Goal: Browse casually

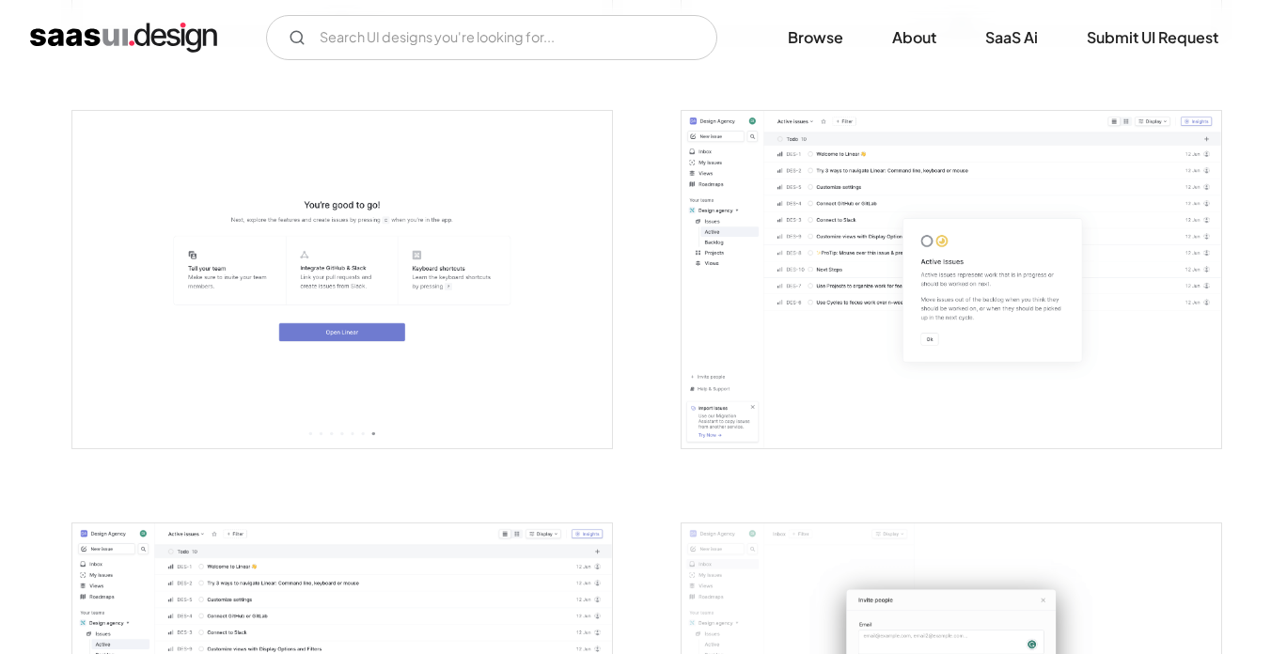
scroll to position [1955, 0]
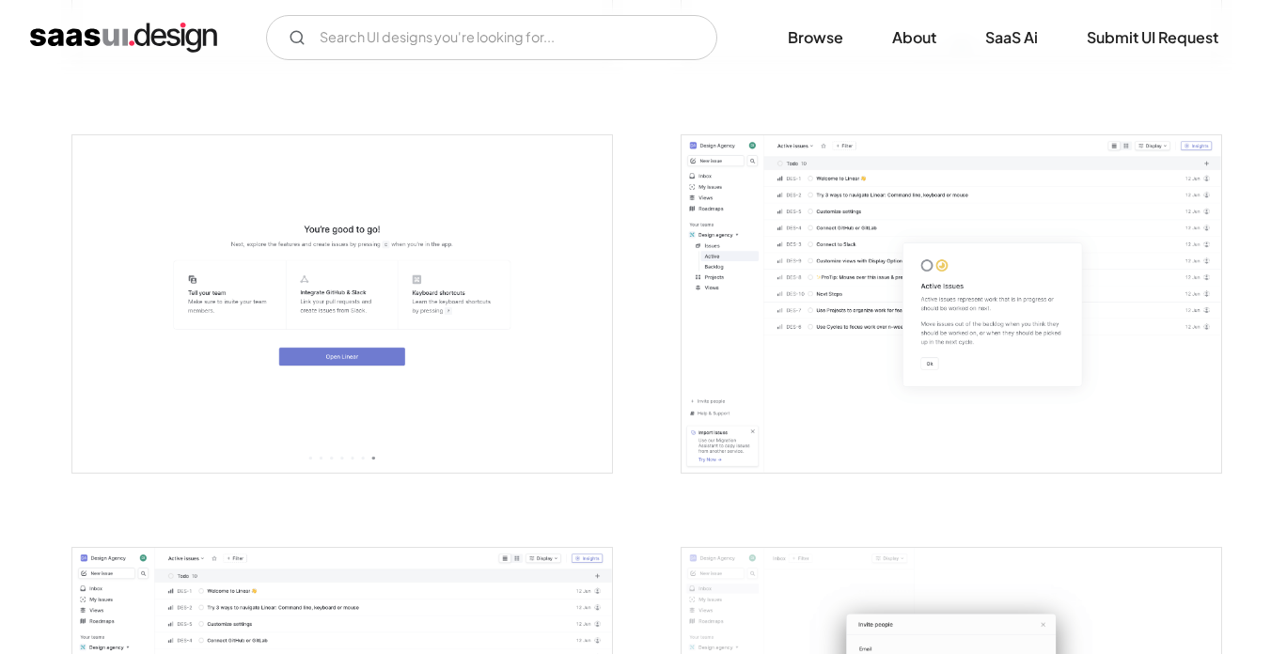
click at [809, 298] on img "open lightbox" at bounding box center [952, 304] width 540 height 338
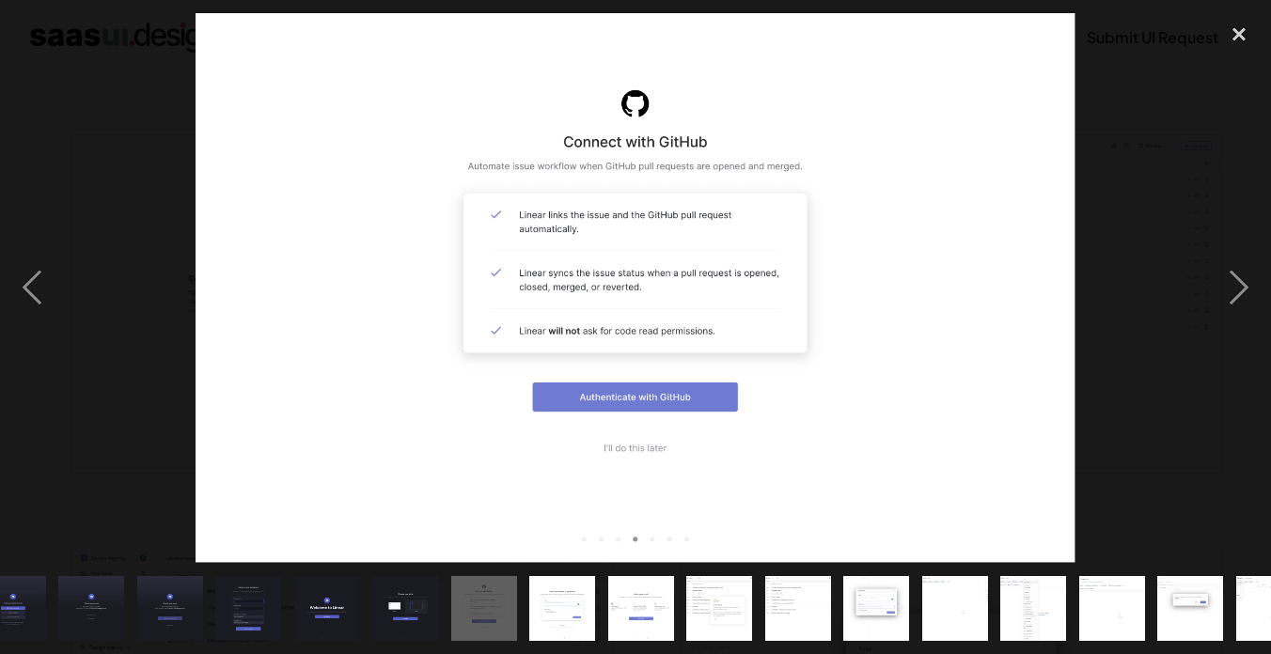
scroll to position [0, 0]
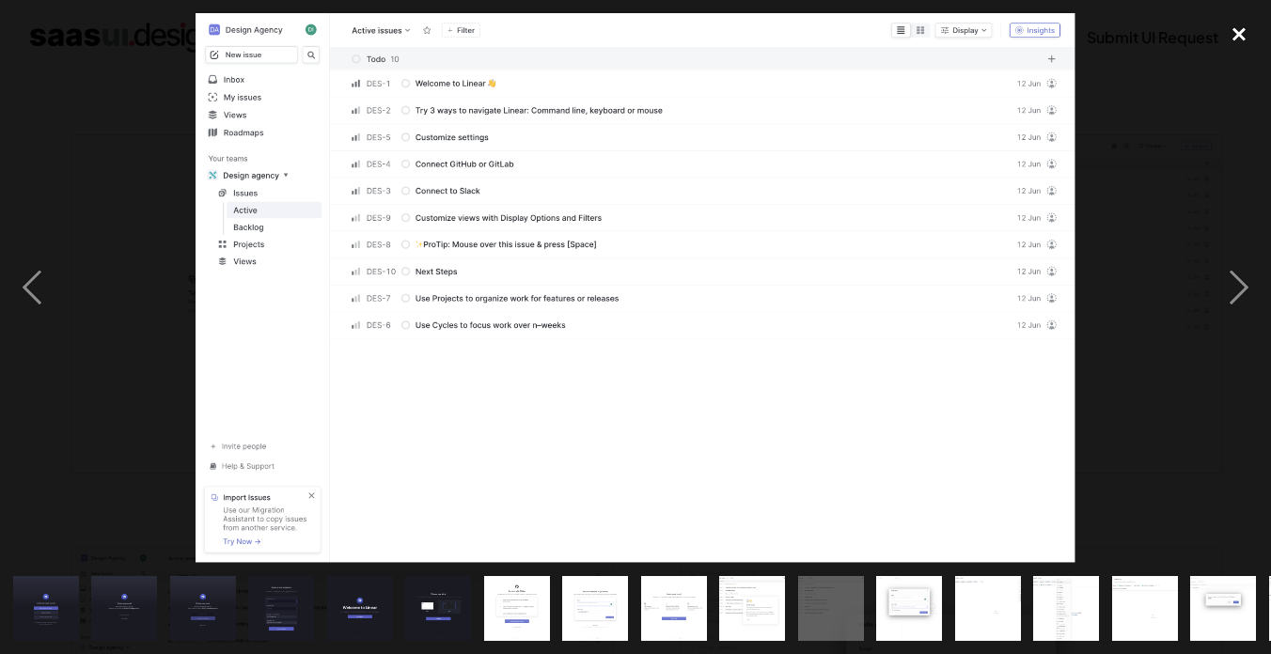
click at [1218, 35] on div "close lightbox" at bounding box center [1239, 33] width 64 height 41
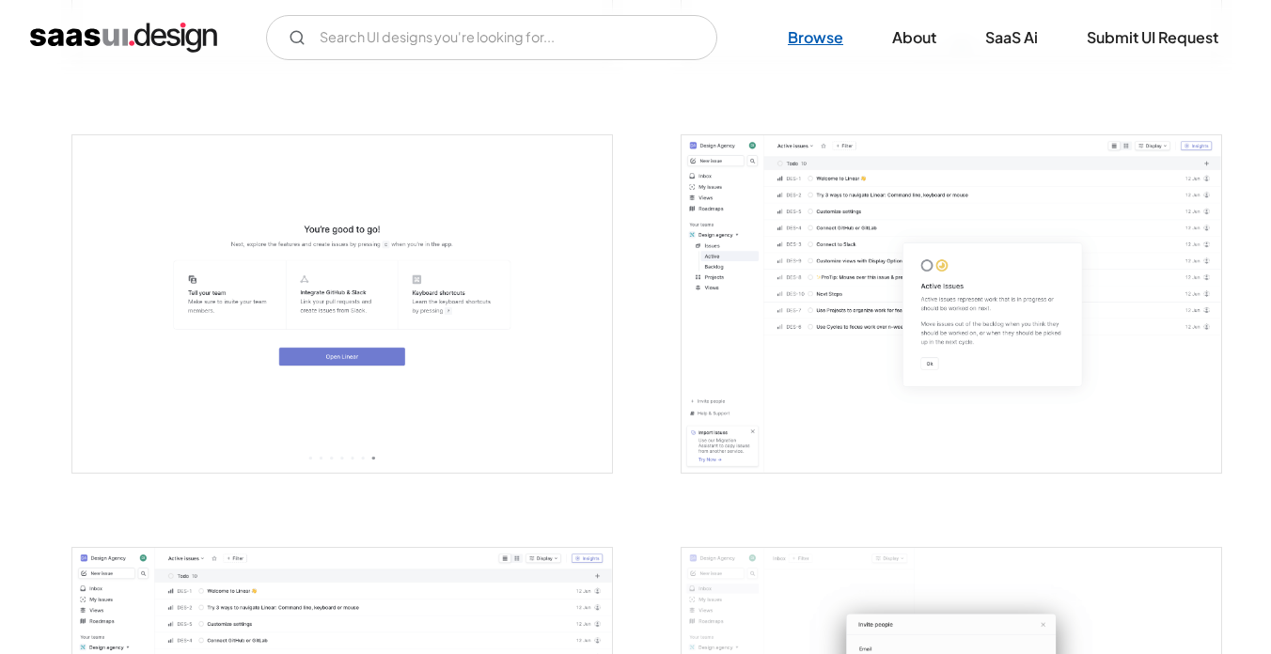
click at [806, 43] on link "Browse" at bounding box center [815, 37] width 101 height 41
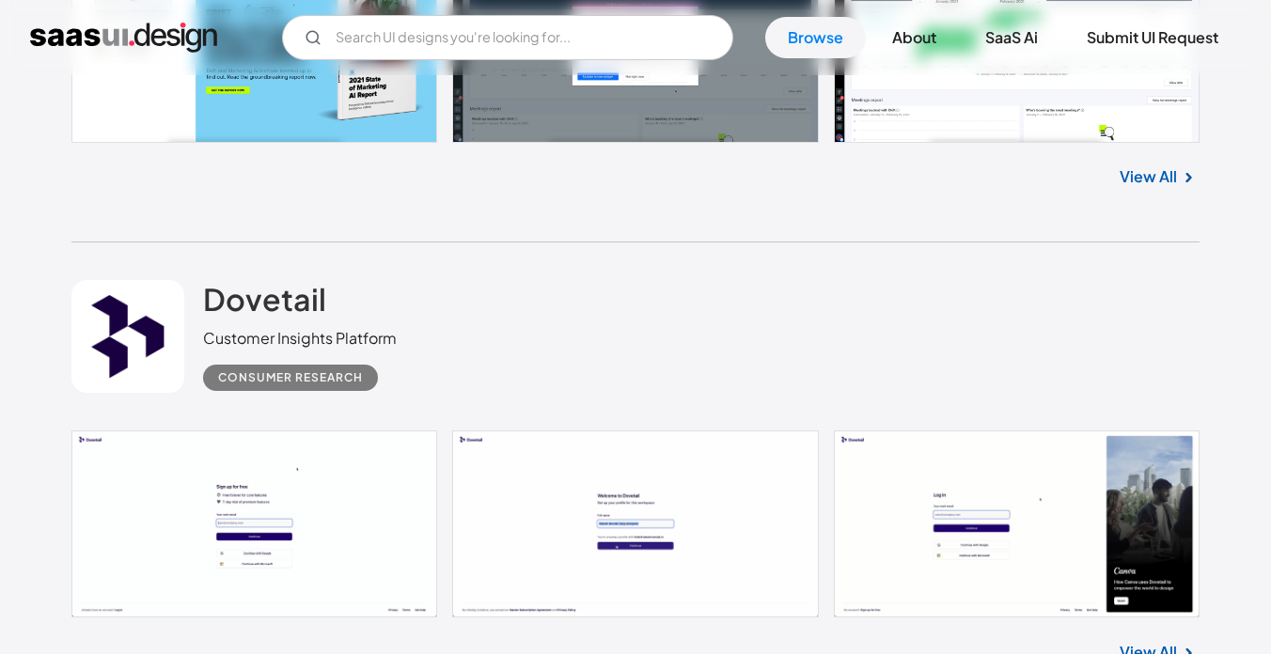
scroll to position [3490, 0]
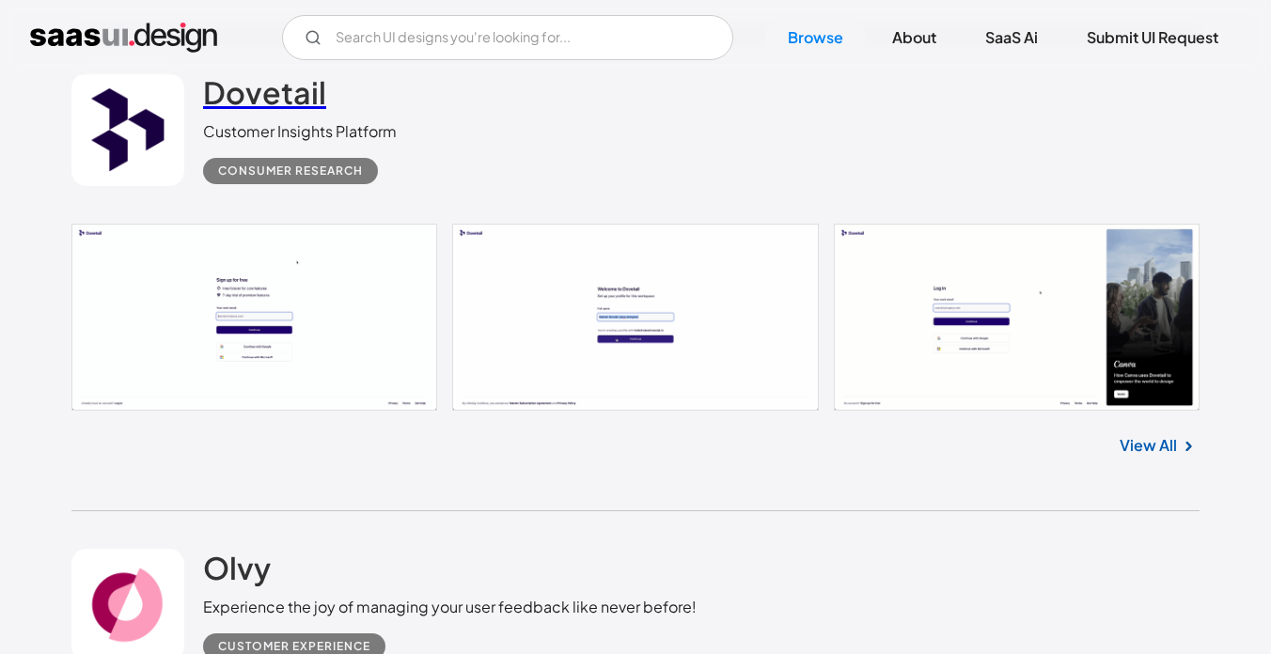
click at [298, 104] on h2 "Dovetail" at bounding box center [264, 92] width 123 height 38
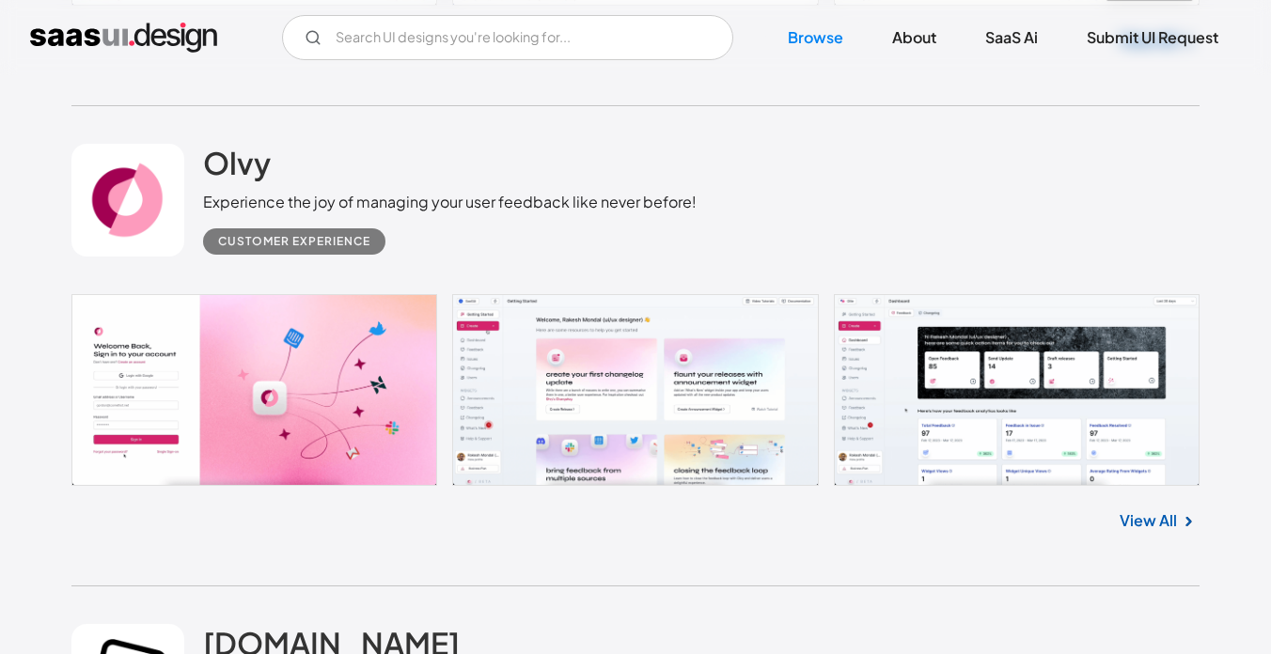
scroll to position [3935, 0]
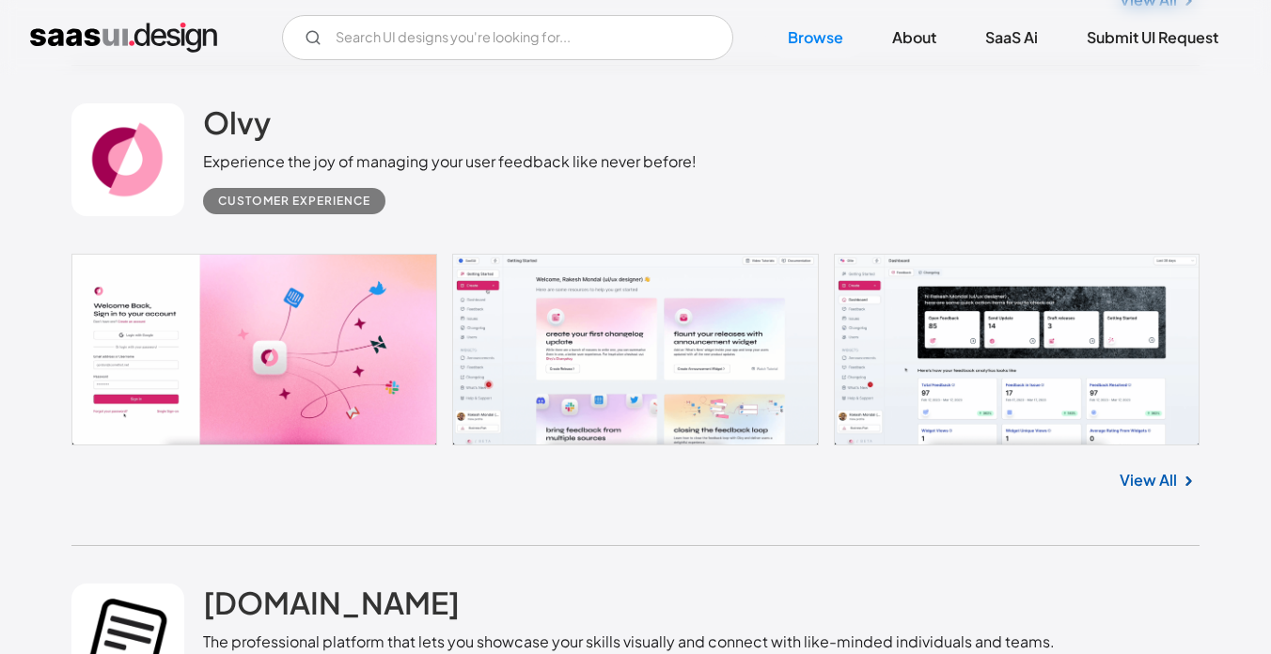
click at [289, 359] on link at bounding box center [635, 350] width 1128 height 192
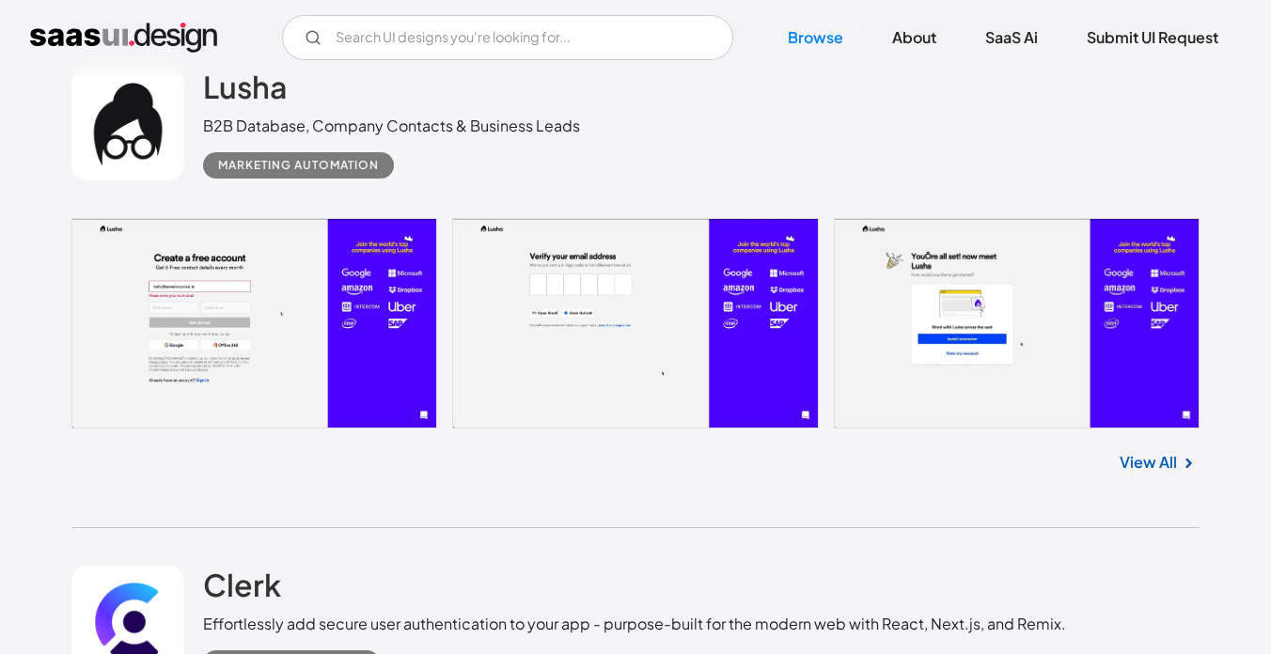
scroll to position [4966, 0]
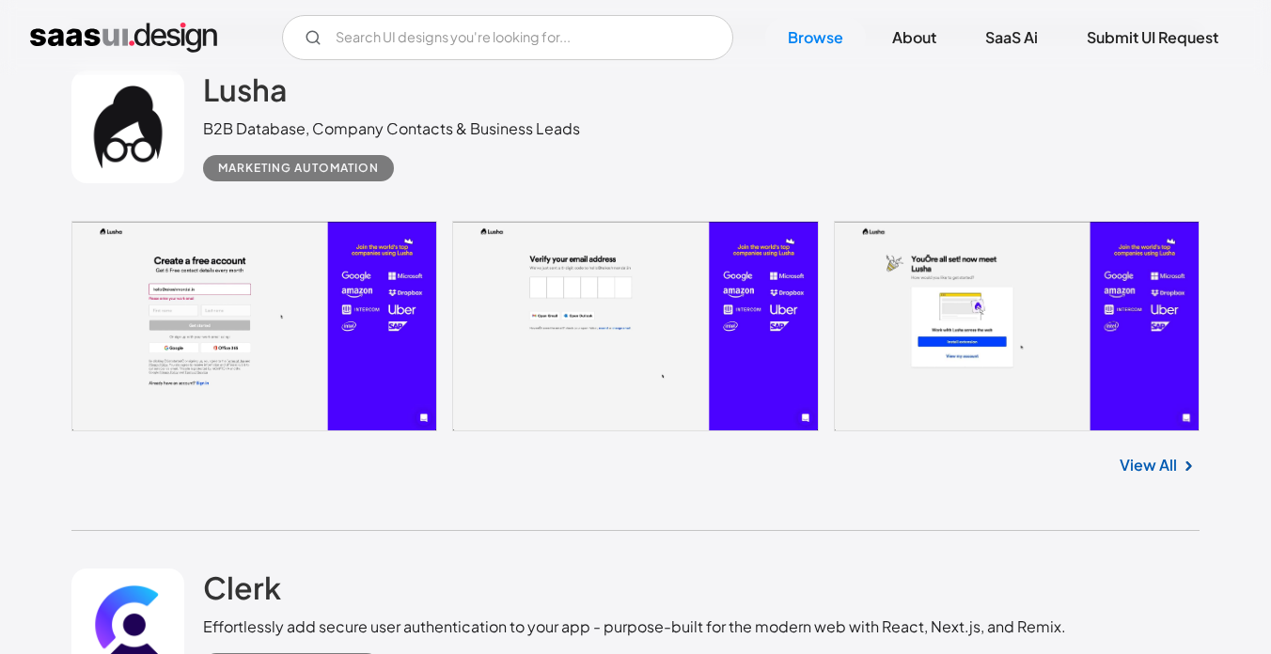
click at [311, 310] on link at bounding box center [635, 326] width 1128 height 210
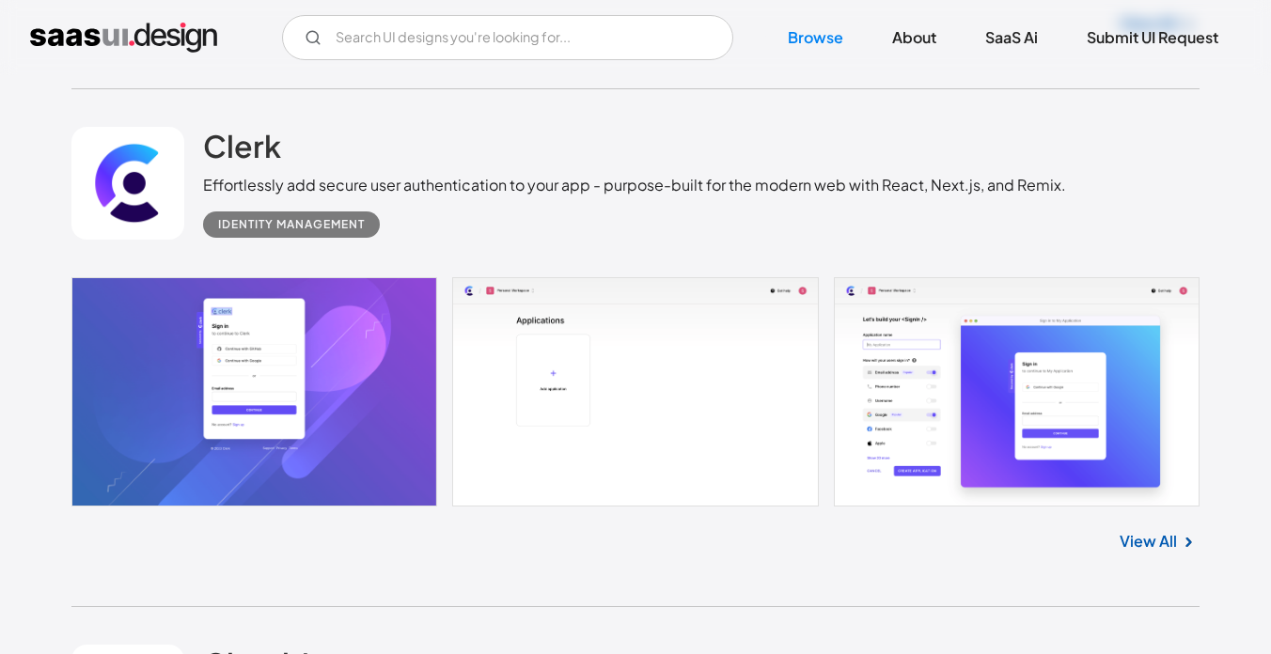
scroll to position [5480, 0]
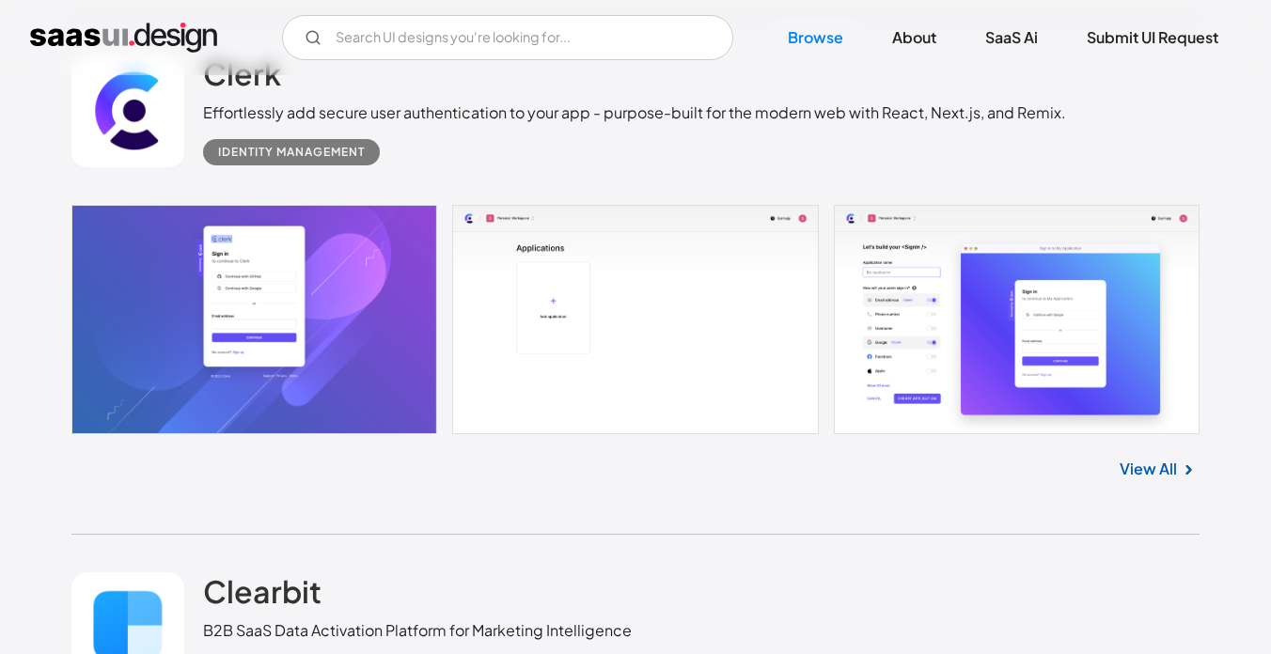
click at [325, 342] on link at bounding box center [635, 319] width 1128 height 229
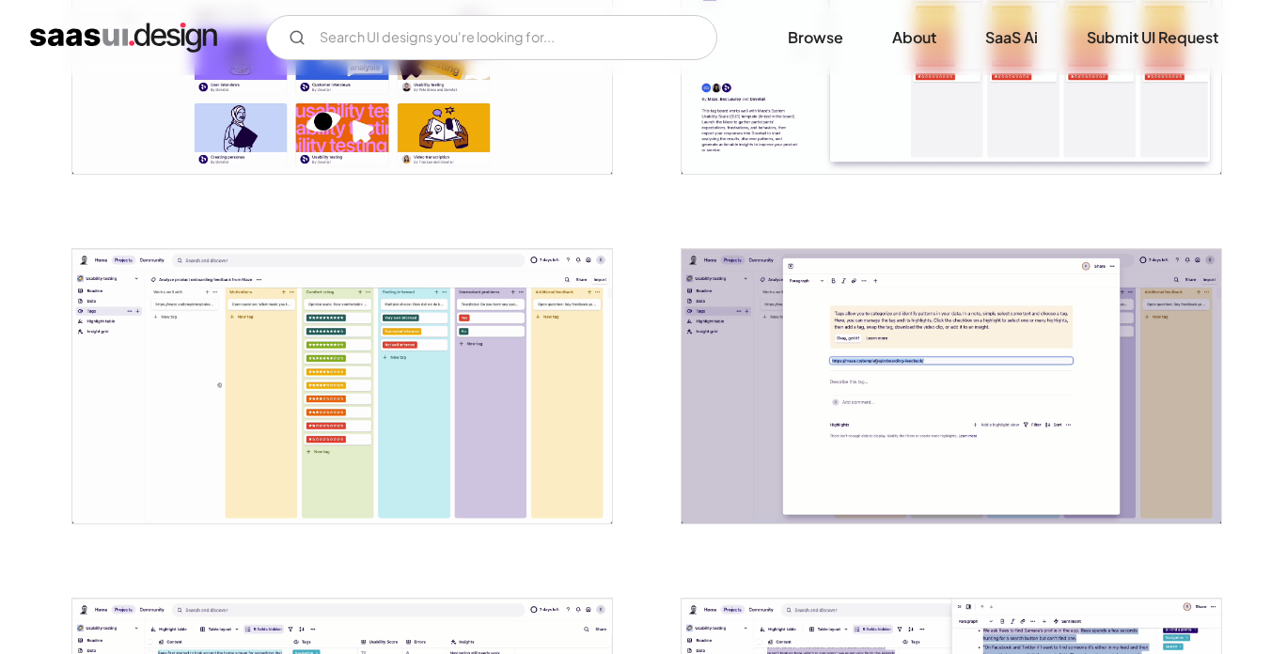
scroll to position [2035, 0]
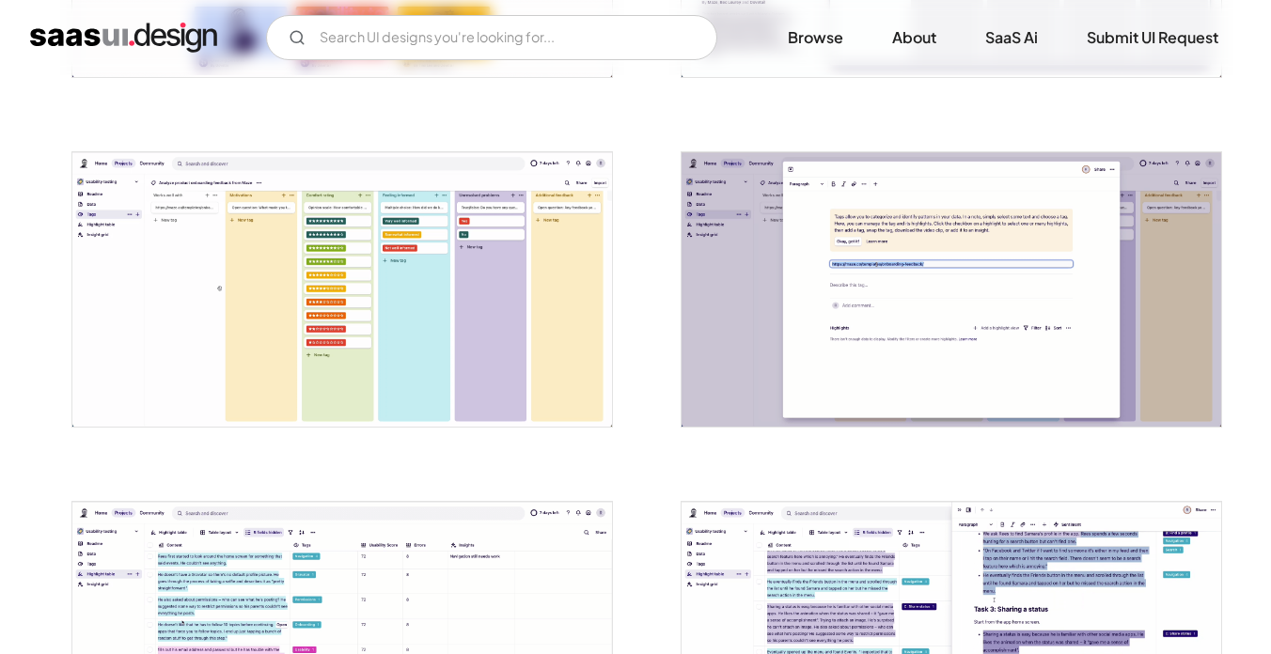
click at [458, 334] on img "open lightbox" at bounding box center [342, 289] width 540 height 275
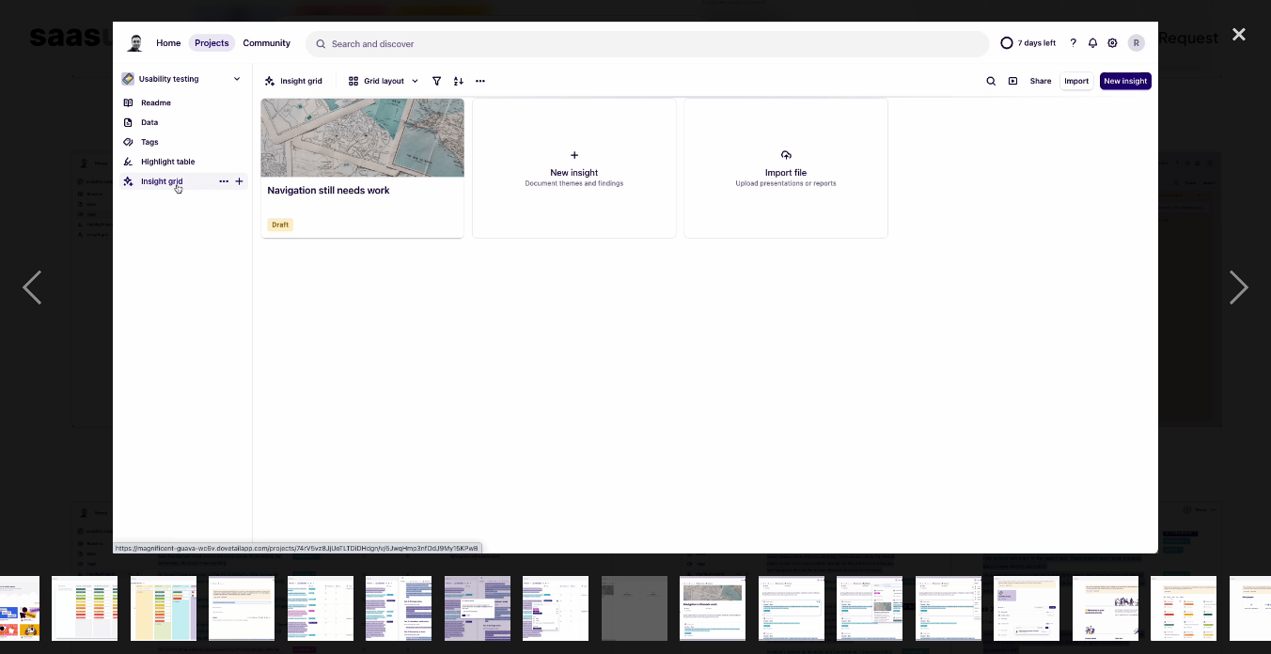
scroll to position [0, 704]
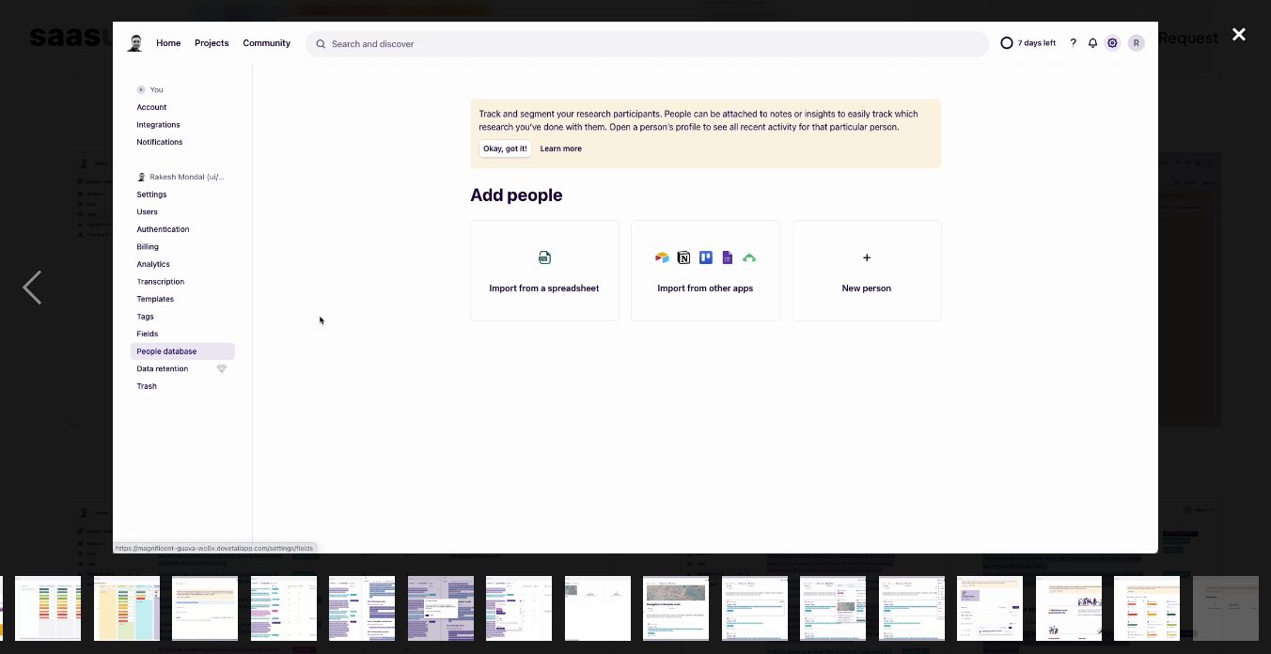
click at [1233, 36] on div "close lightbox" at bounding box center [1239, 33] width 64 height 41
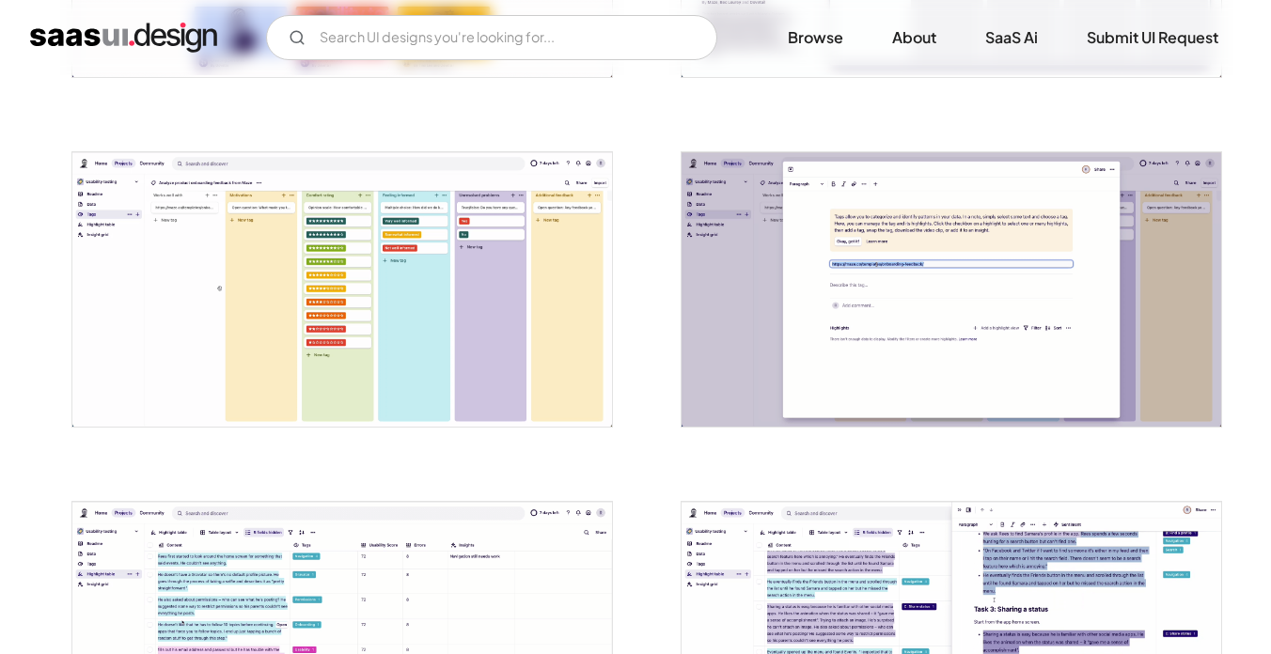
scroll to position [0, 0]
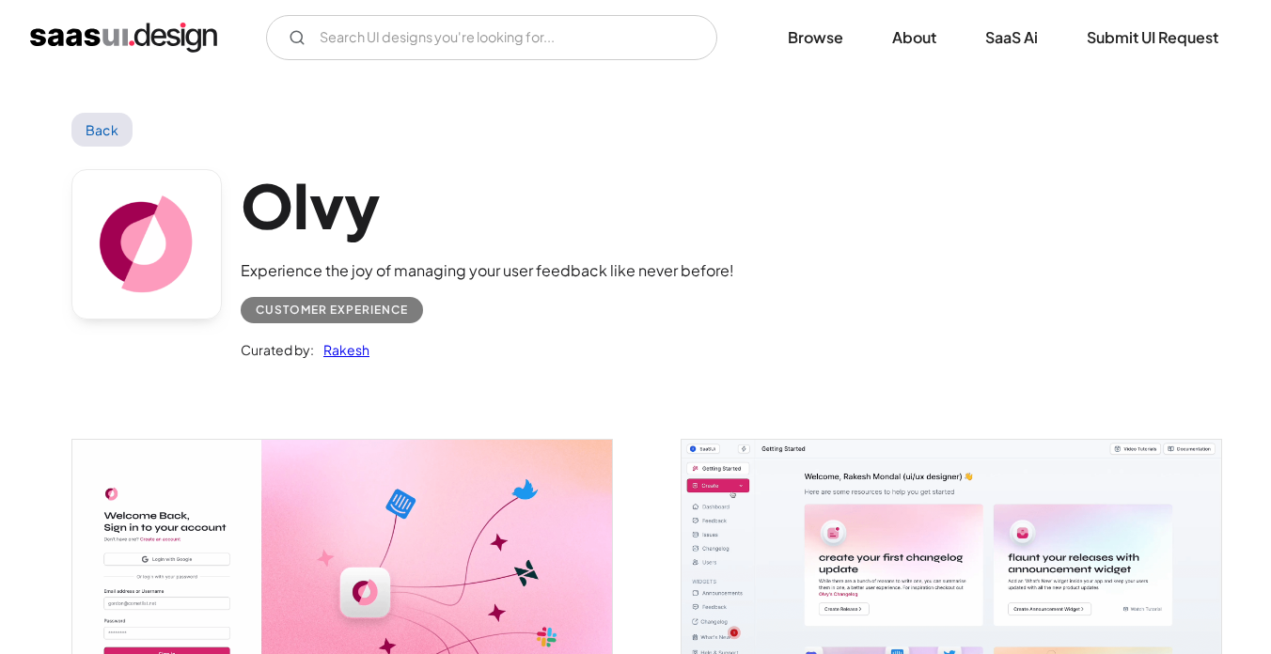
click at [304, 561] on img "open lightbox" at bounding box center [342, 580] width 540 height 281
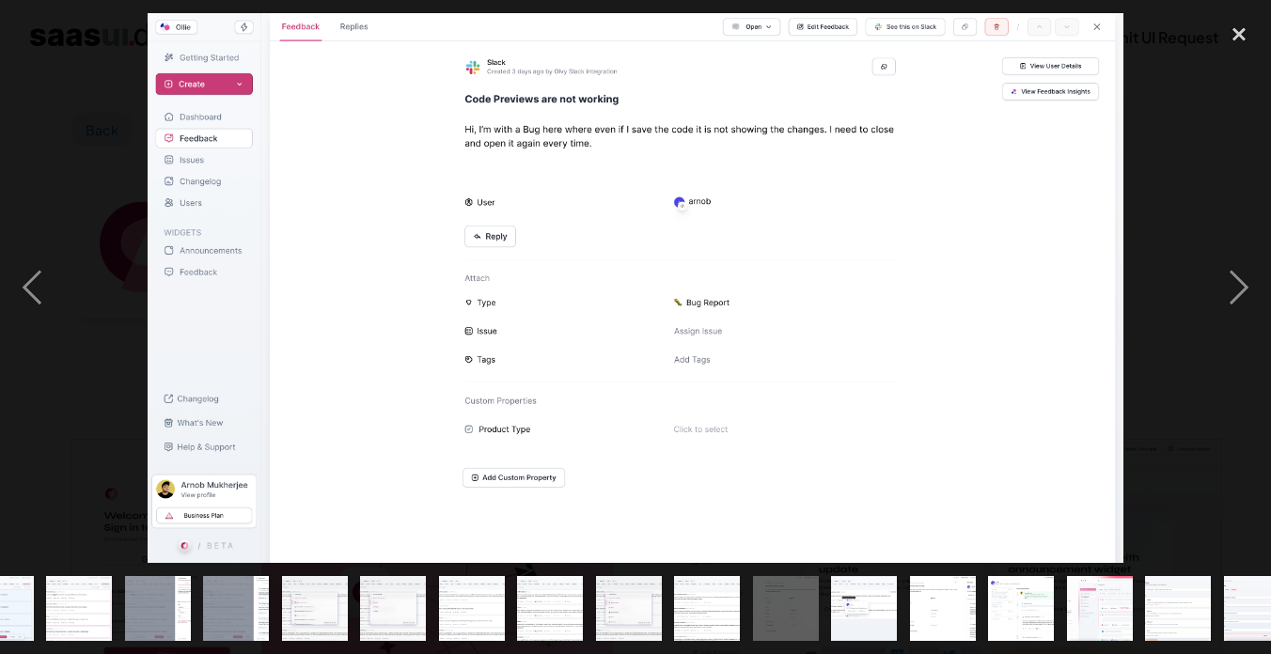
scroll to position [0, 704]
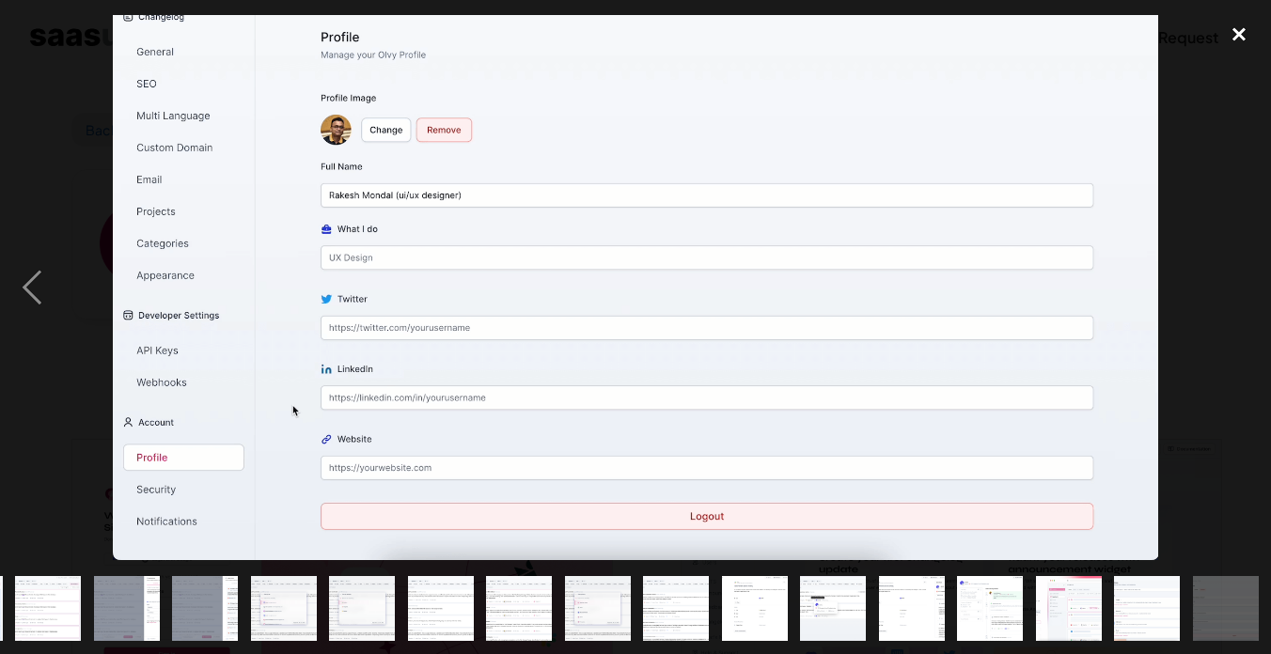
click at [1224, 43] on div "close lightbox" at bounding box center [1239, 33] width 64 height 41
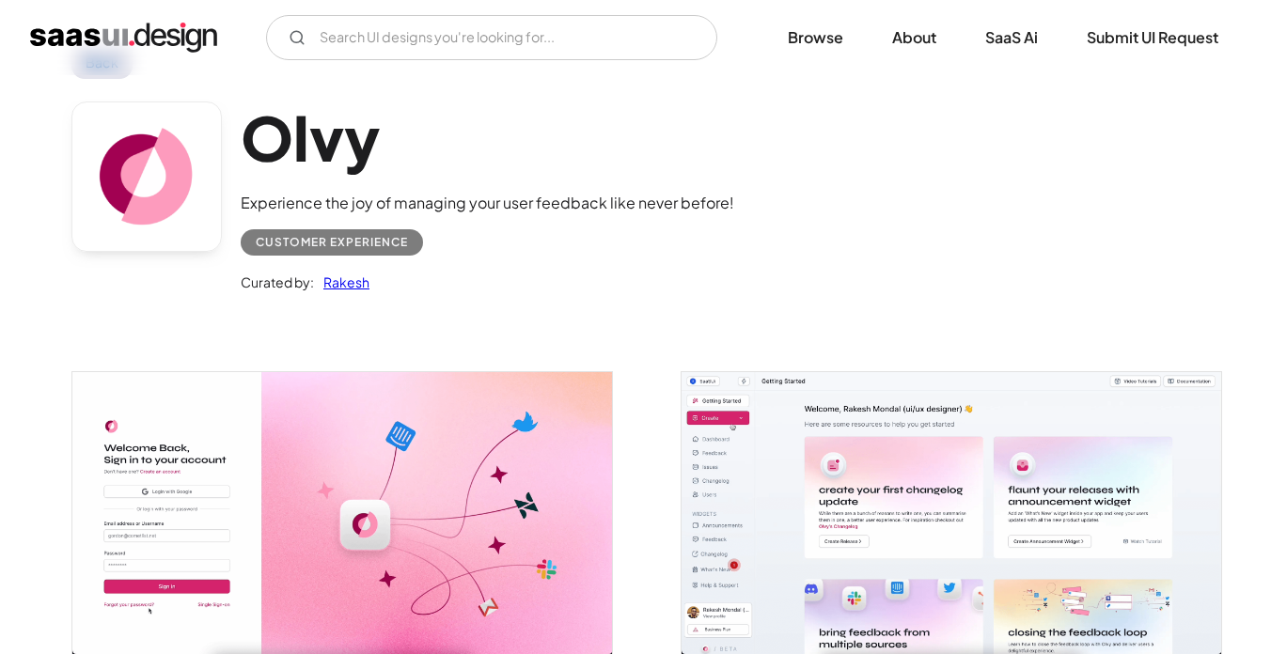
scroll to position [0, 0]
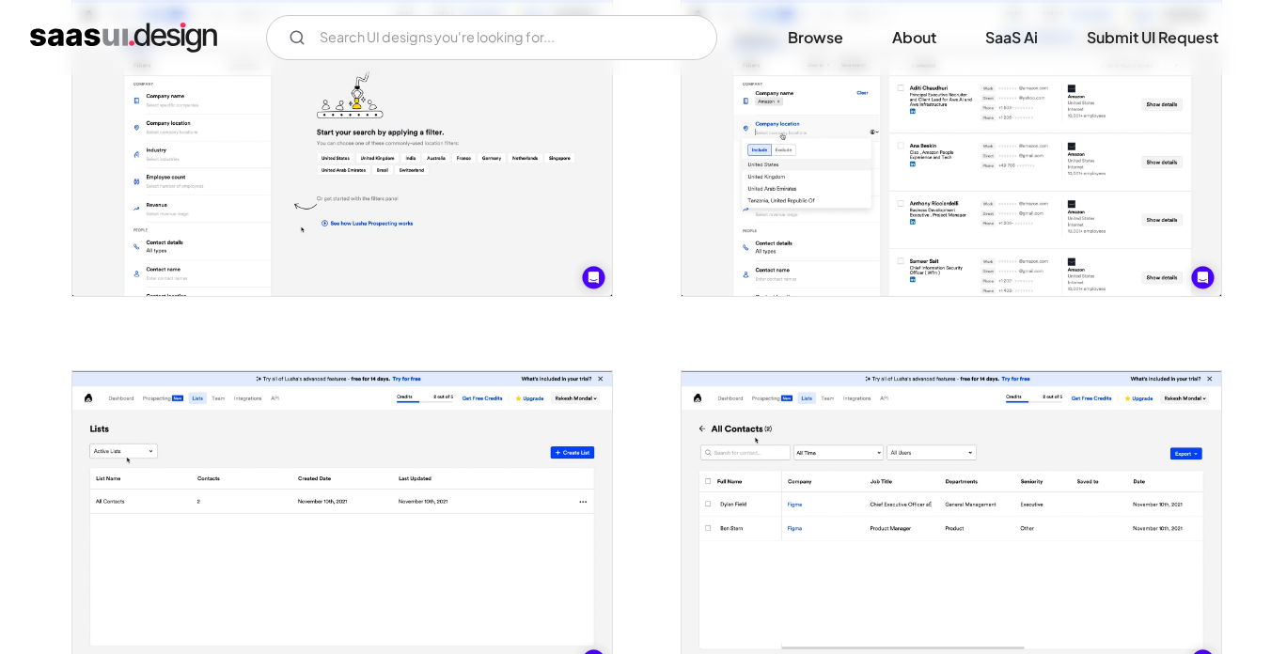
scroll to position [1310, 0]
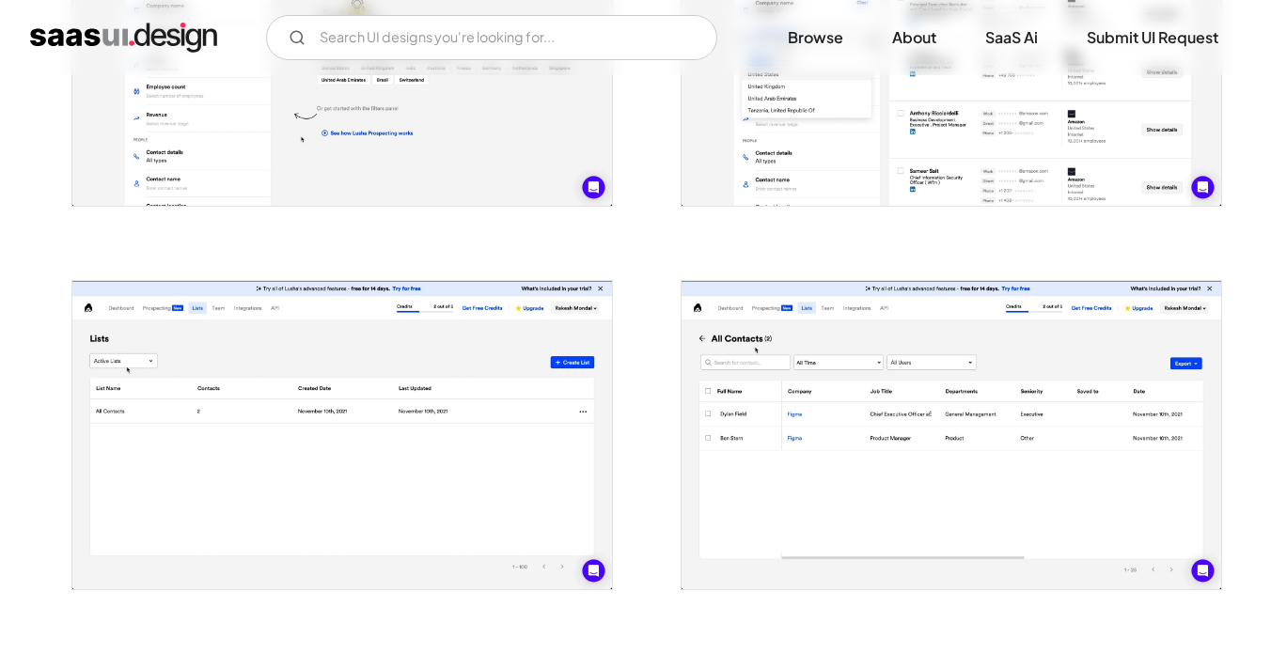
click at [368, 505] on img "open lightbox" at bounding box center [342, 435] width 540 height 308
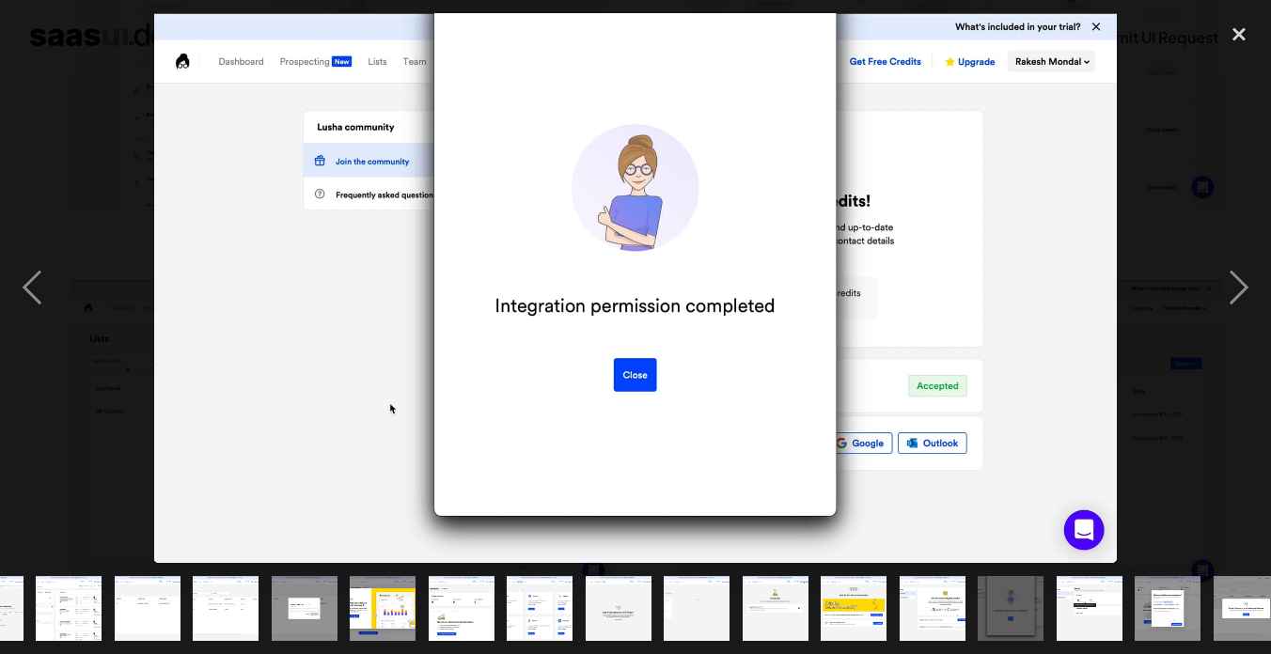
scroll to position [0, 390]
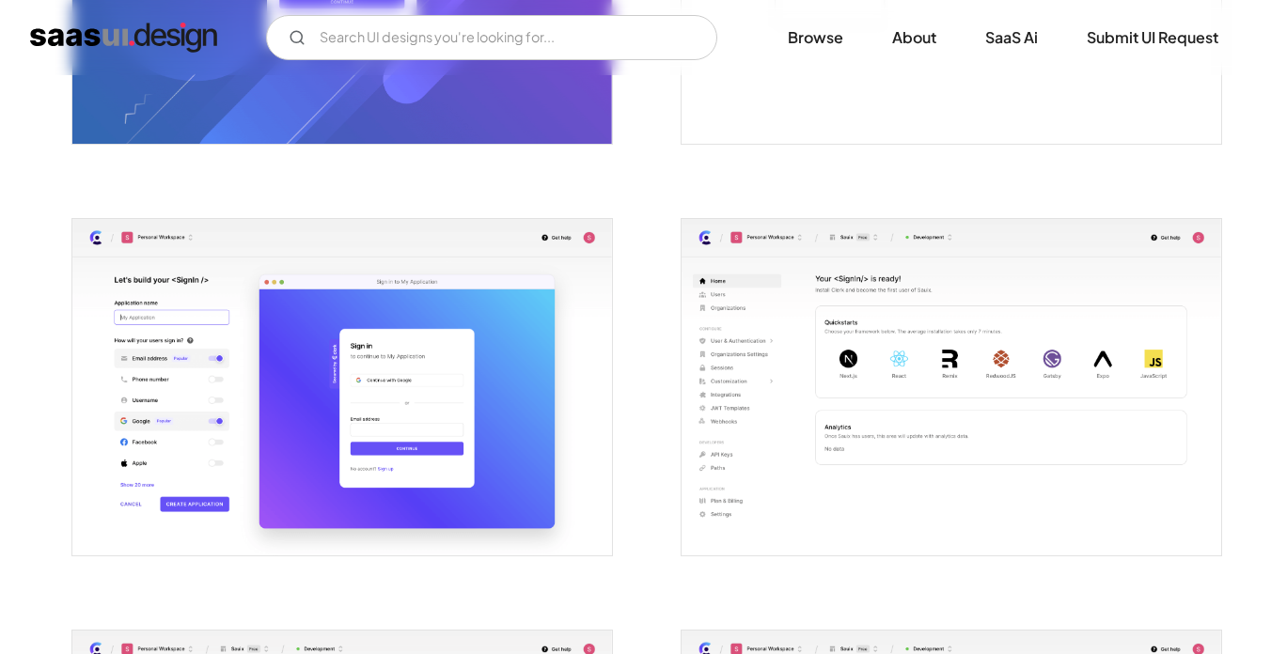
scroll to position [983, 0]
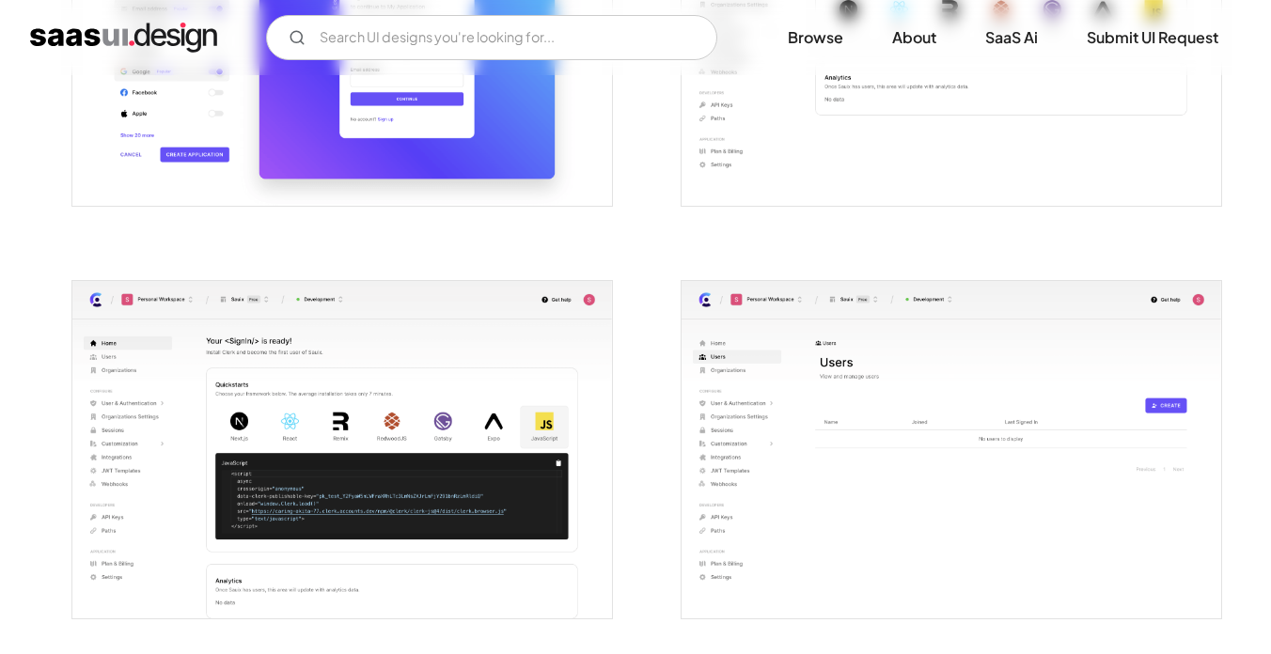
click at [821, 442] on img "open lightbox" at bounding box center [952, 450] width 540 height 338
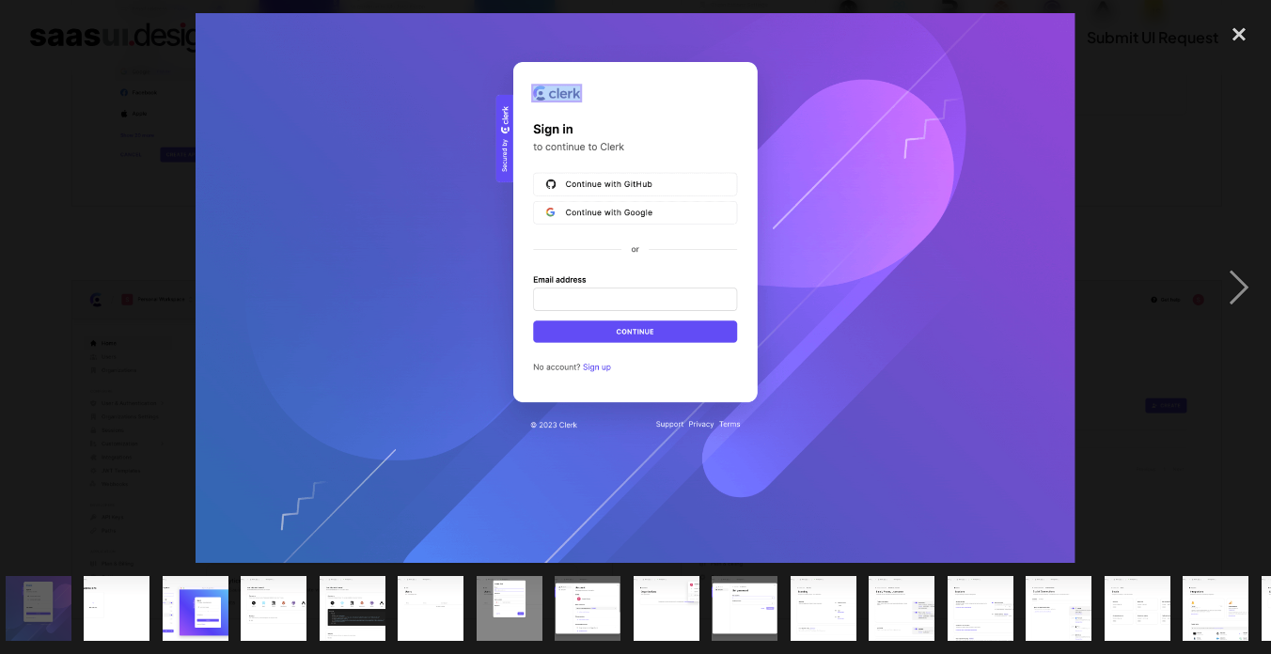
scroll to position [0, 0]
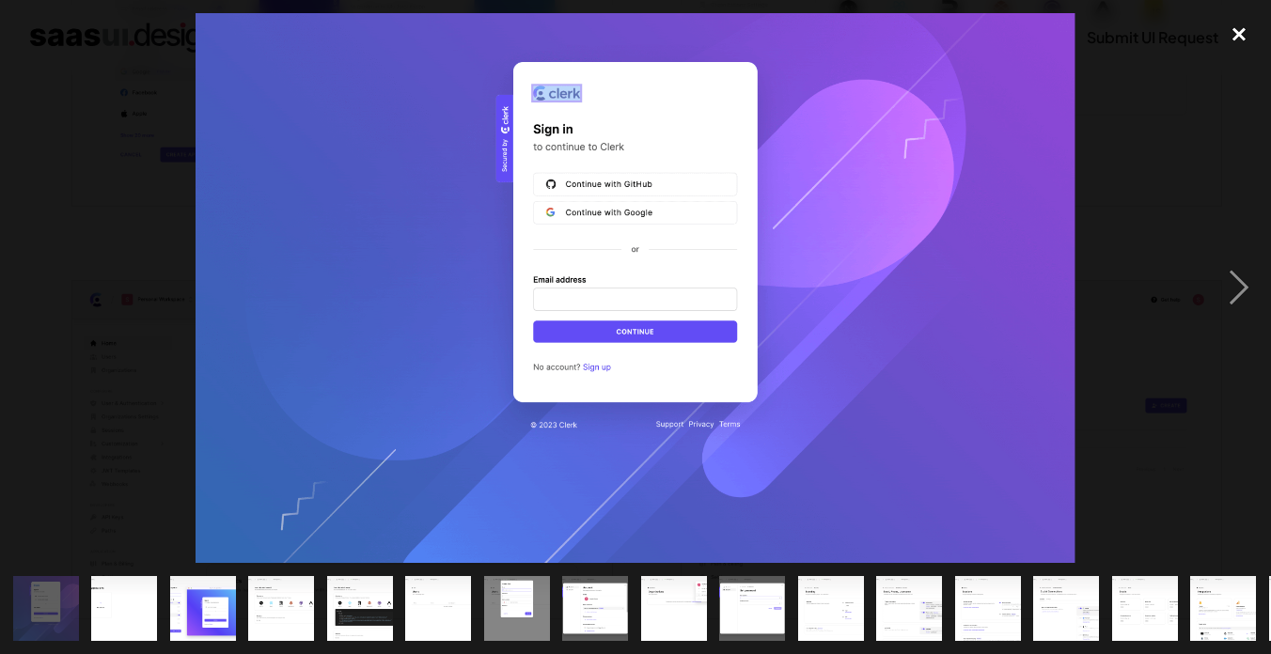
click at [1235, 41] on div "close lightbox" at bounding box center [1239, 33] width 64 height 41
